Goal: Task Accomplishment & Management: Use online tool/utility

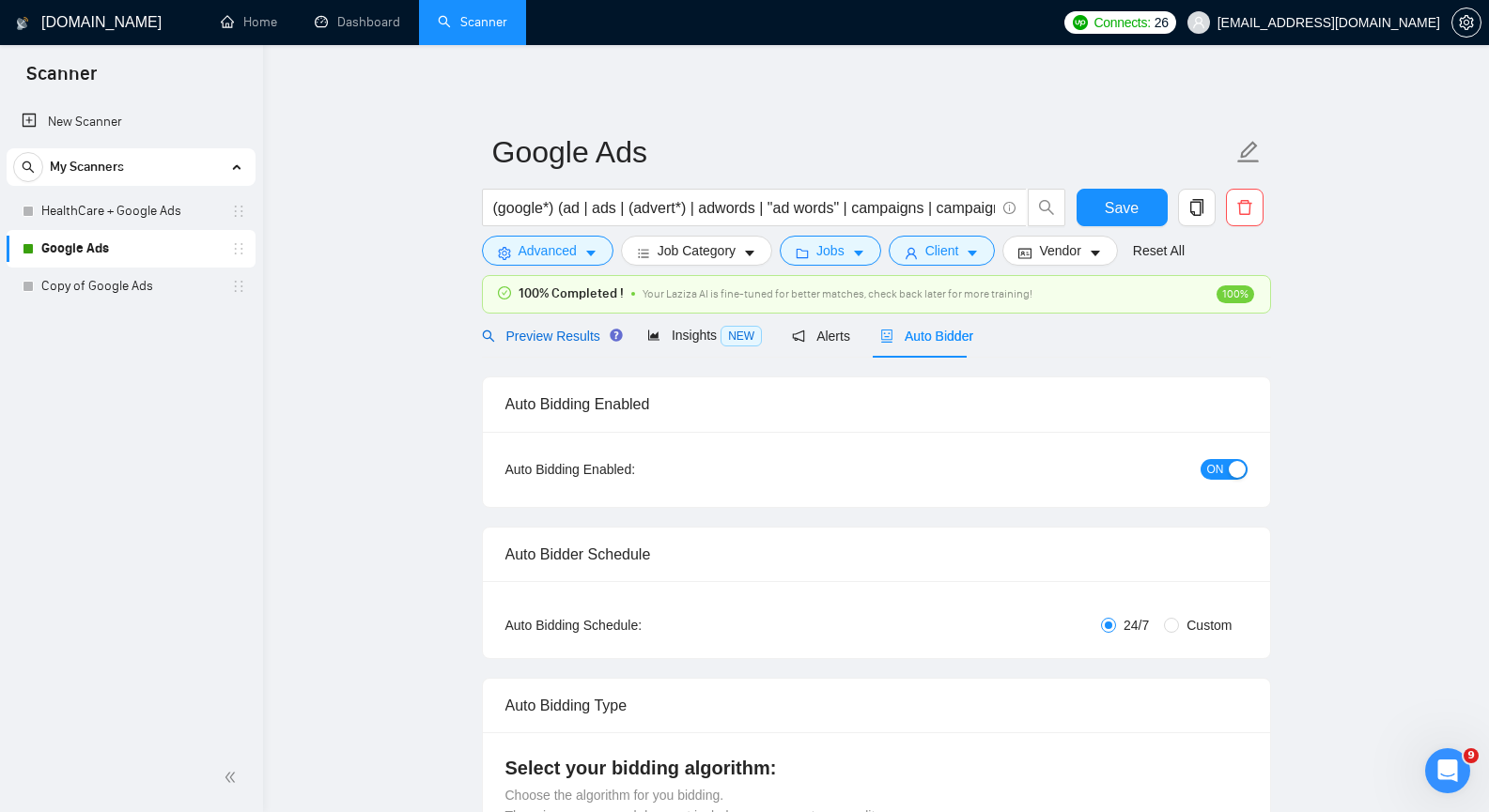
click at [551, 340] on span "Preview Results" at bounding box center [550, 337] width 135 height 15
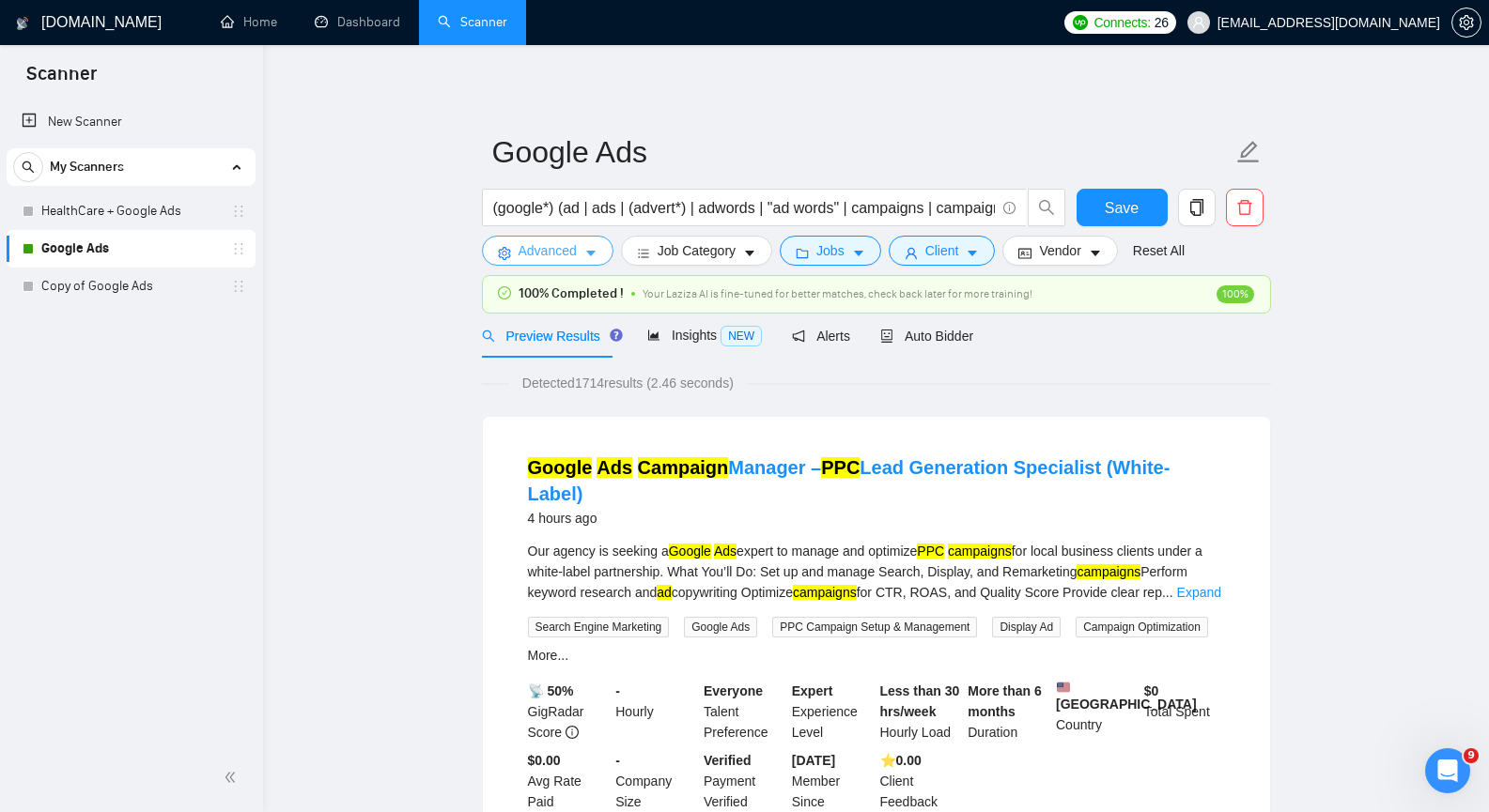
click at [594, 245] on button "Advanced" at bounding box center [548, 250] width 131 height 30
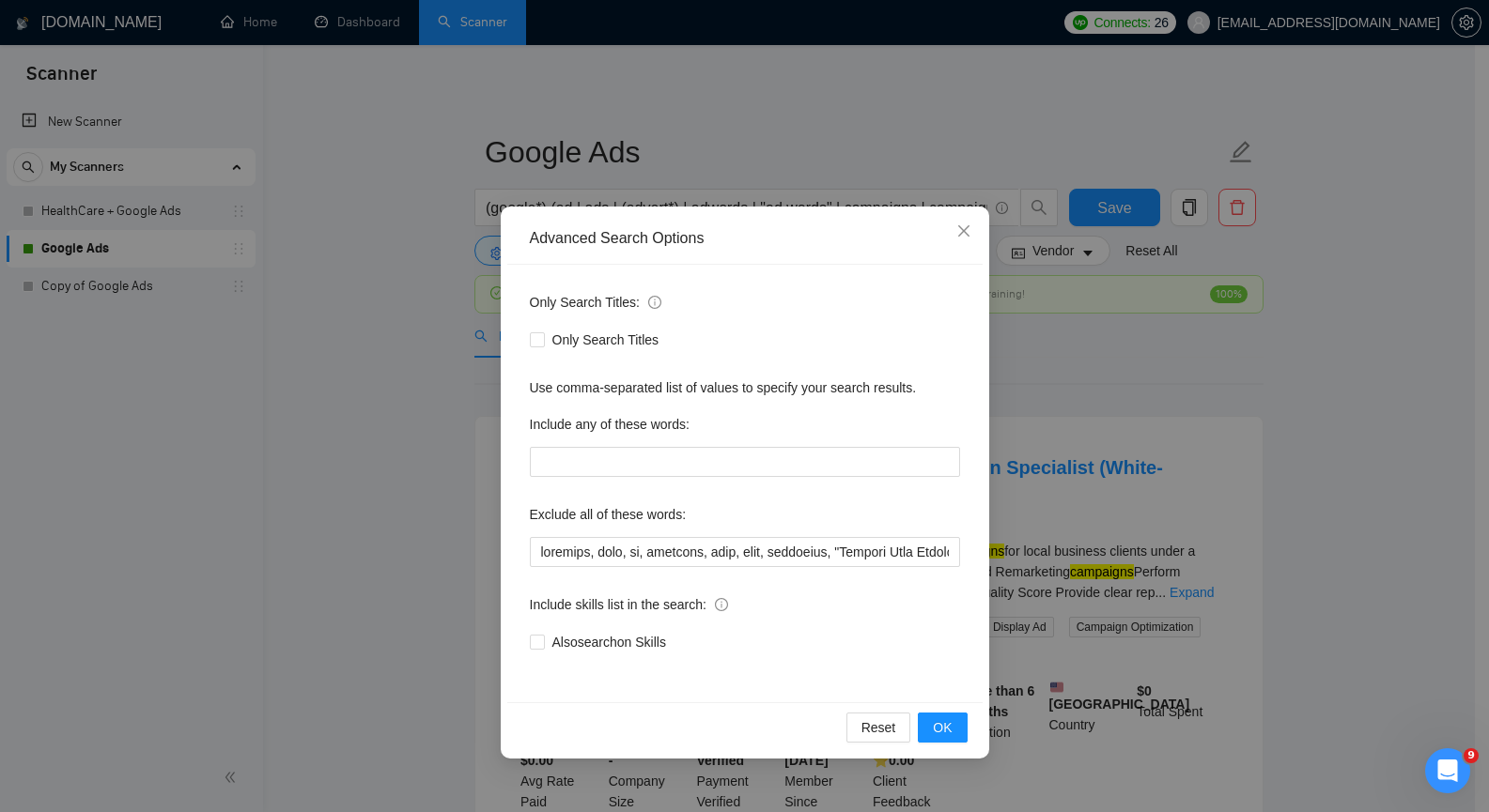
click at [419, 425] on div "Advanced Search Options Only Search Titles: Only Search Titles Use comma-separa…" at bounding box center [744, 406] width 1489 height 812
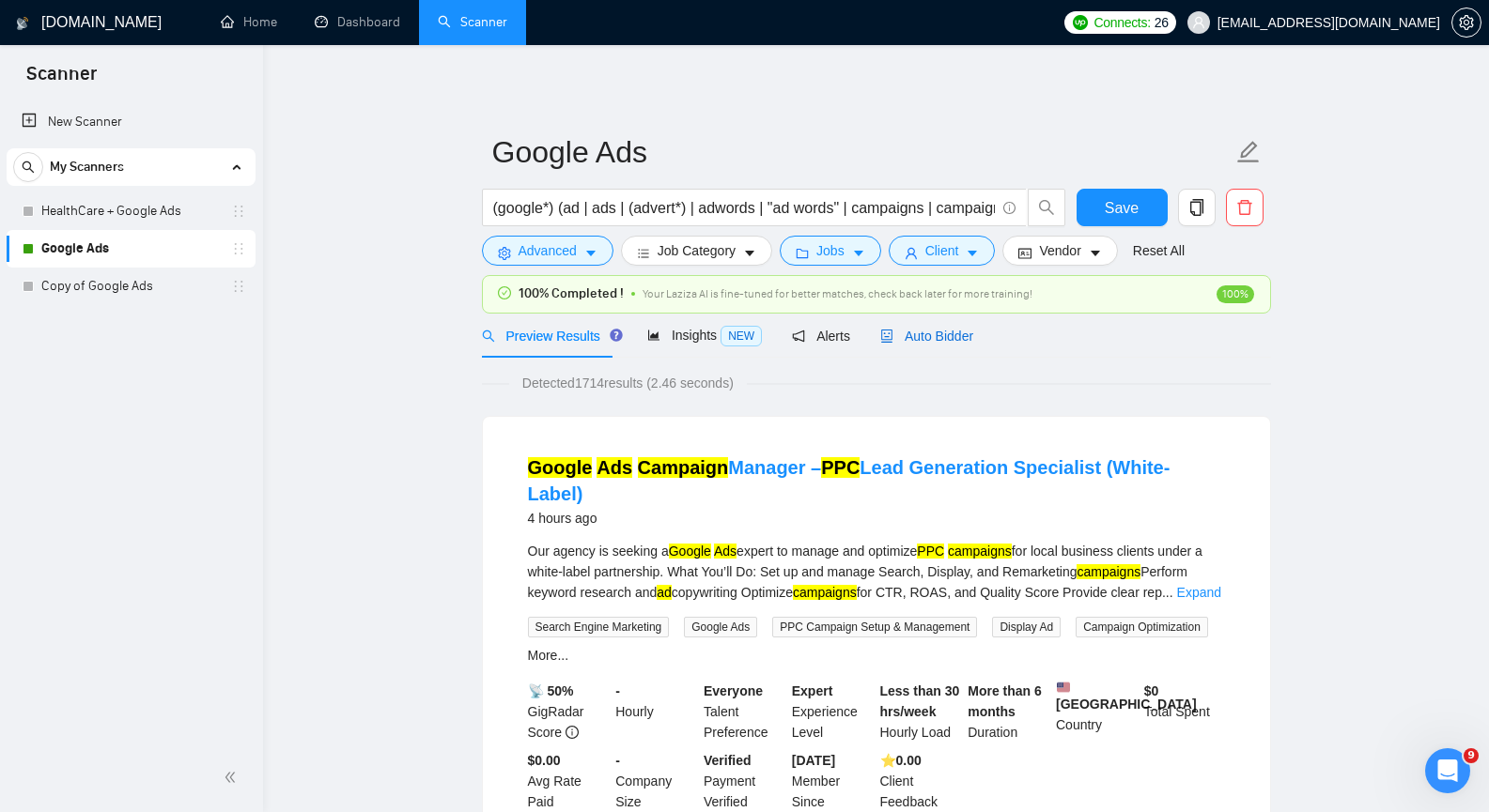
click at [891, 329] on span "Auto Bidder" at bounding box center [926, 337] width 93 height 15
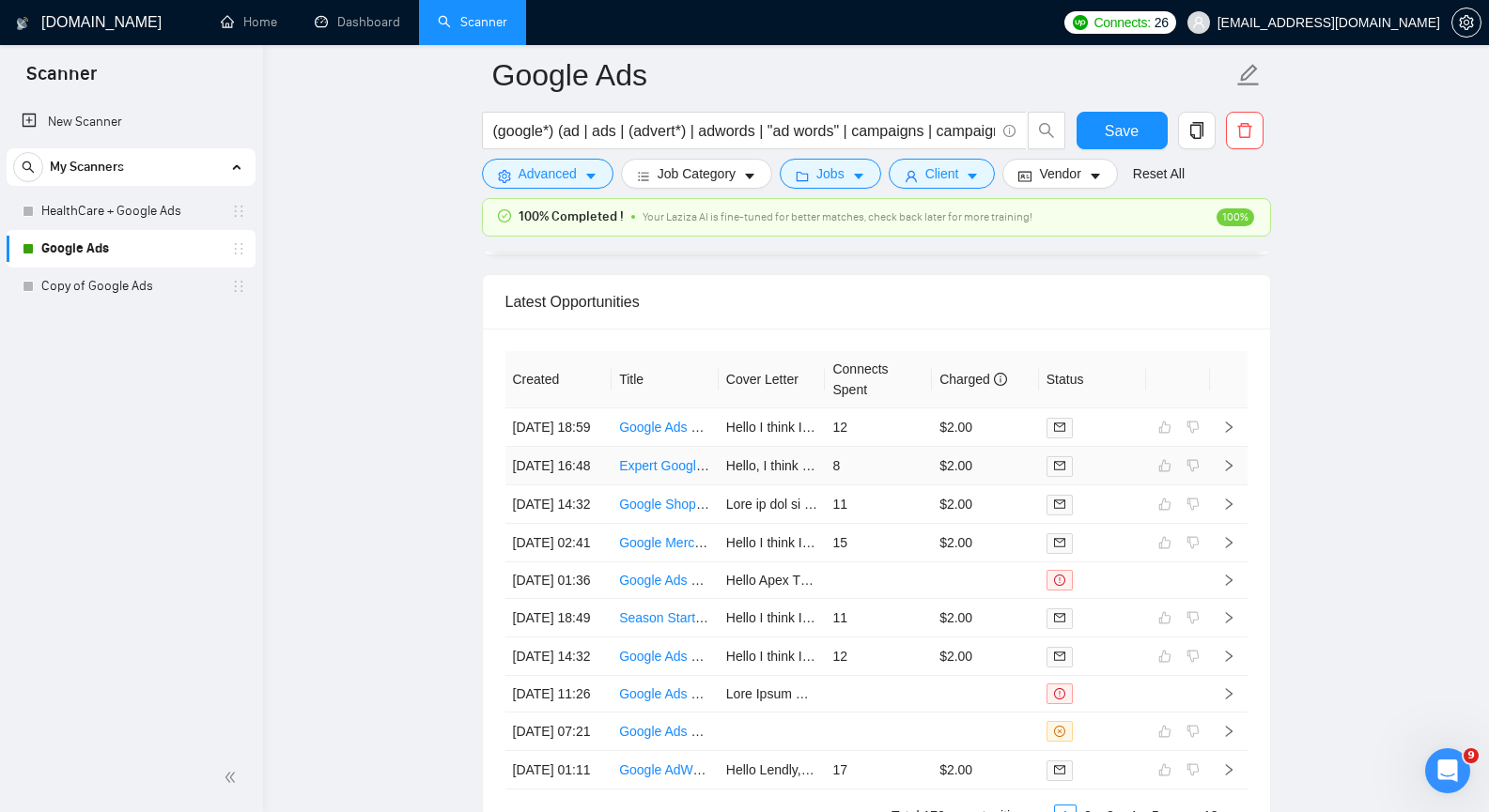
scroll to position [4635, 0]
click at [1226, 432] on icon "right" at bounding box center [1228, 426] width 7 height 12
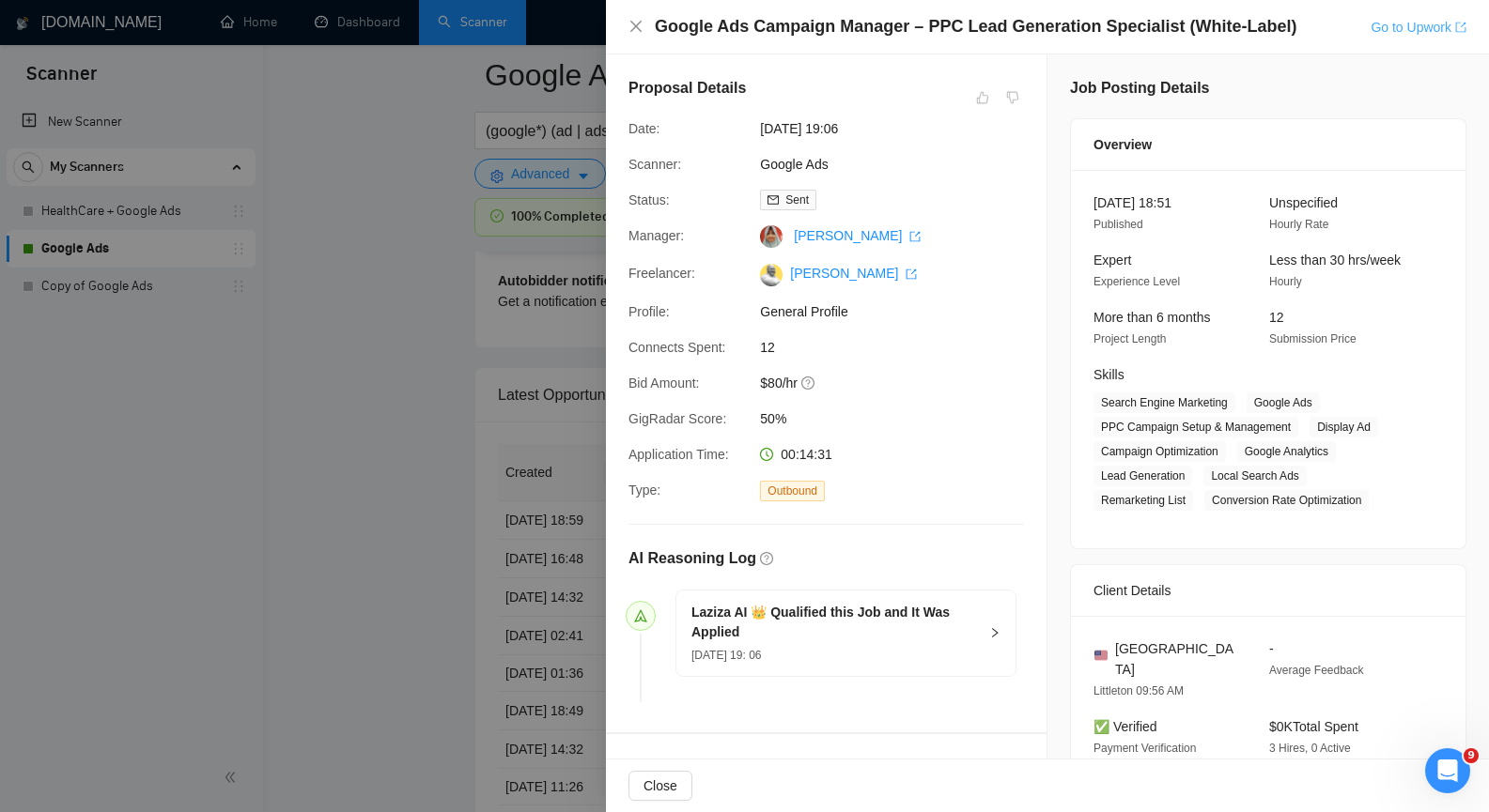
click at [1460, 29] on icon "export" at bounding box center [1460, 27] width 12 height 12
